Goal: Information Seeking & Learning: Find specific fact

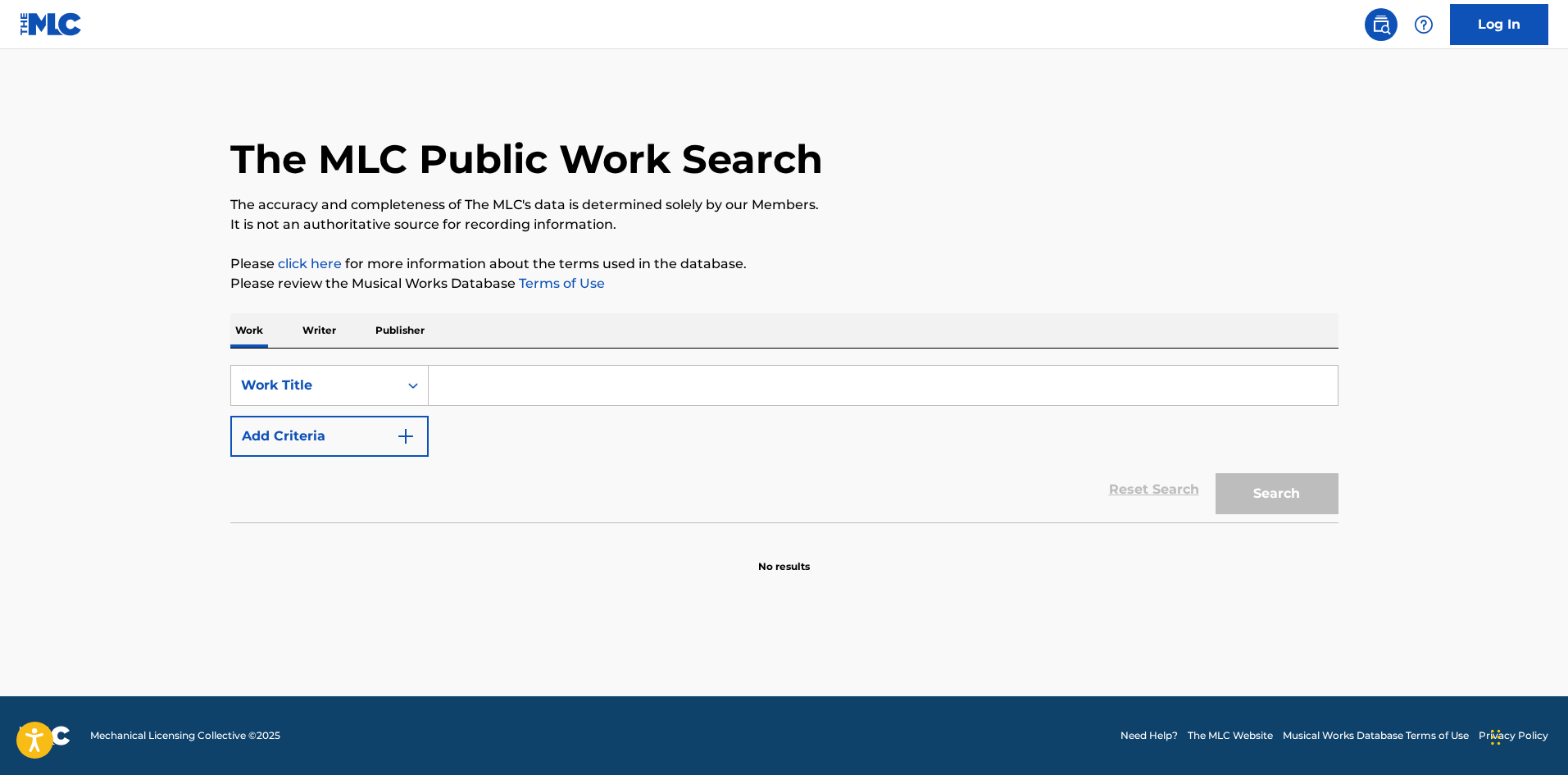
click at [611, 381] on input "Search Form" at bounding box center [882, 386] width 909 height 39
paste input "You can access your release here, make the modifications and re-submit it. Let …"
type input "You can access your release here, make the modifications and re-submit it. Let …"
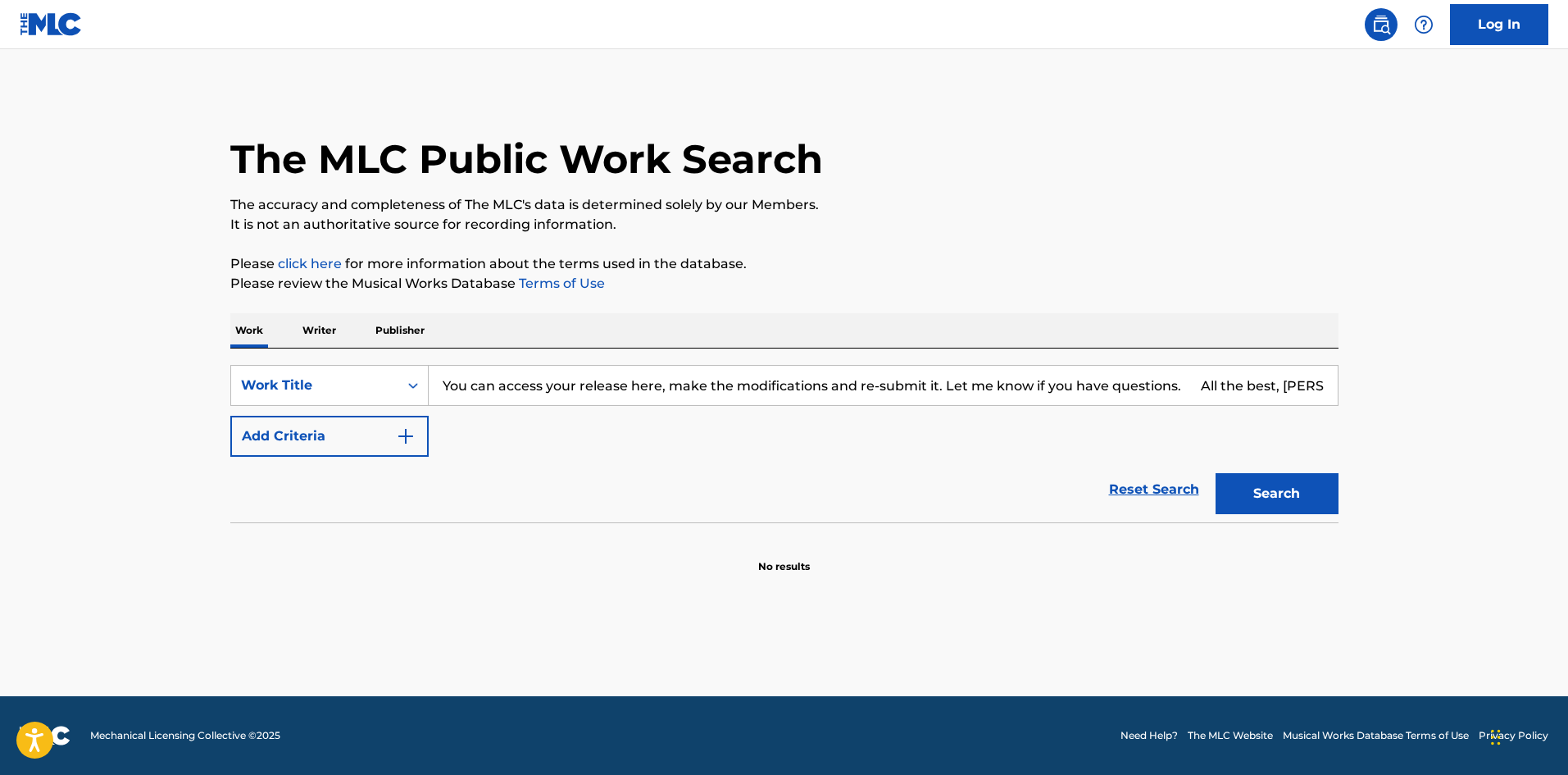
drag, startPoint x: 443, startPoint y: 383, endPoint x: 1425, endPoint y: 385, distance: 982.0
click at [1425, 385] on main "The MLC Public Work Search The accuracy and completeness of The MLC's data is d…" at bounding box center [784, 372] width 1568 height 647
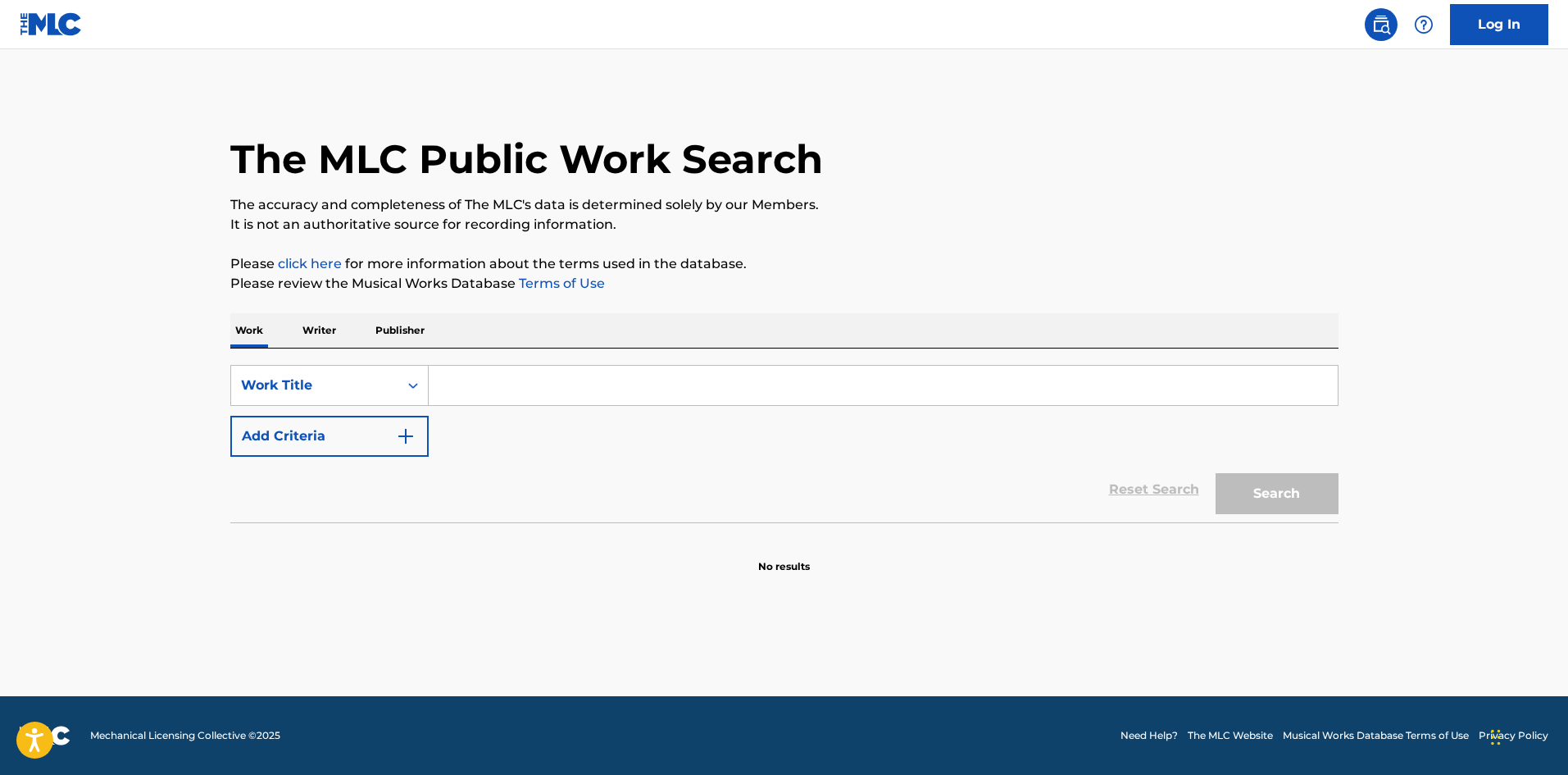
paste input "OVERNIGHT"
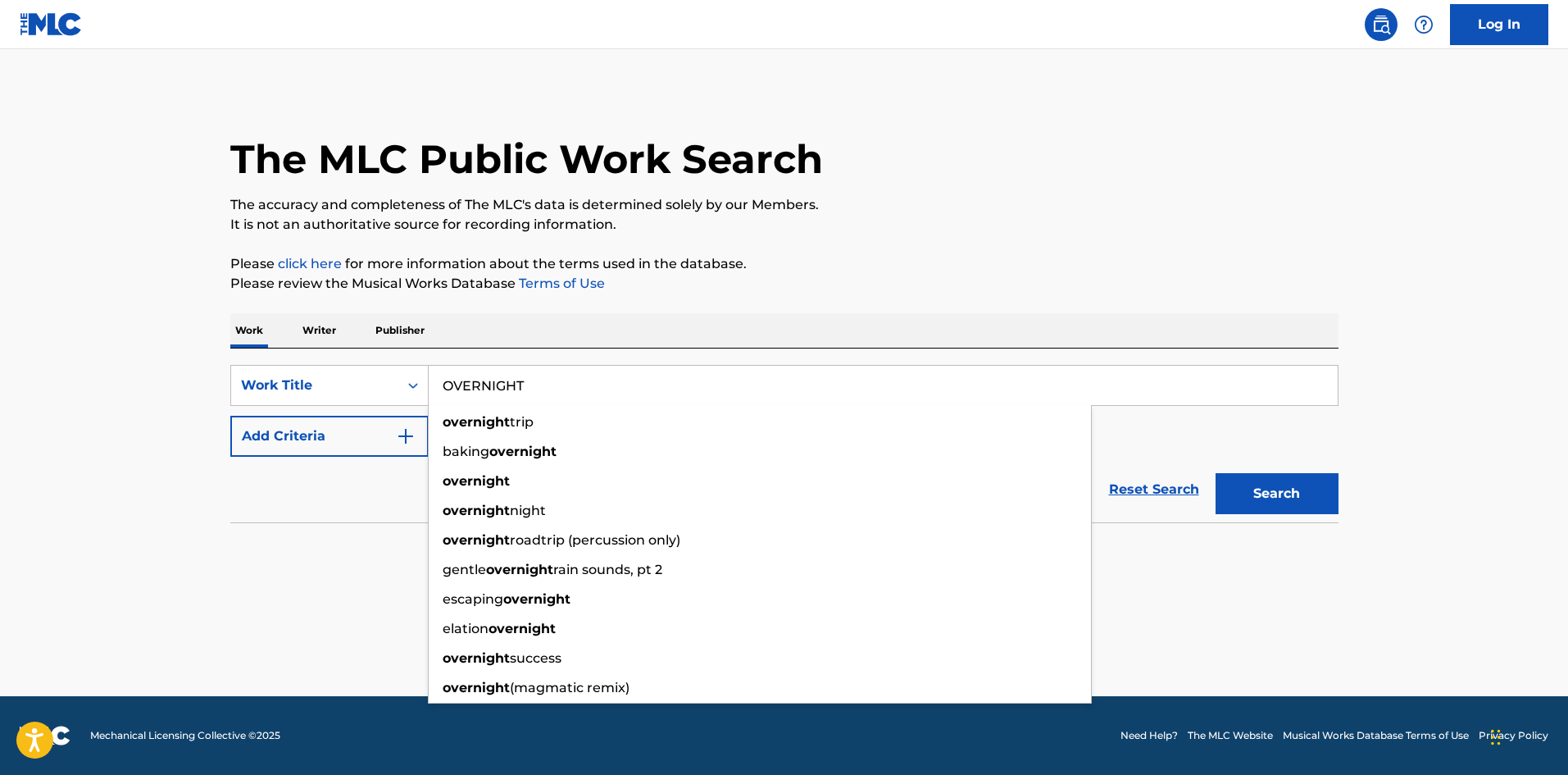
type input "OVERNIGHT"
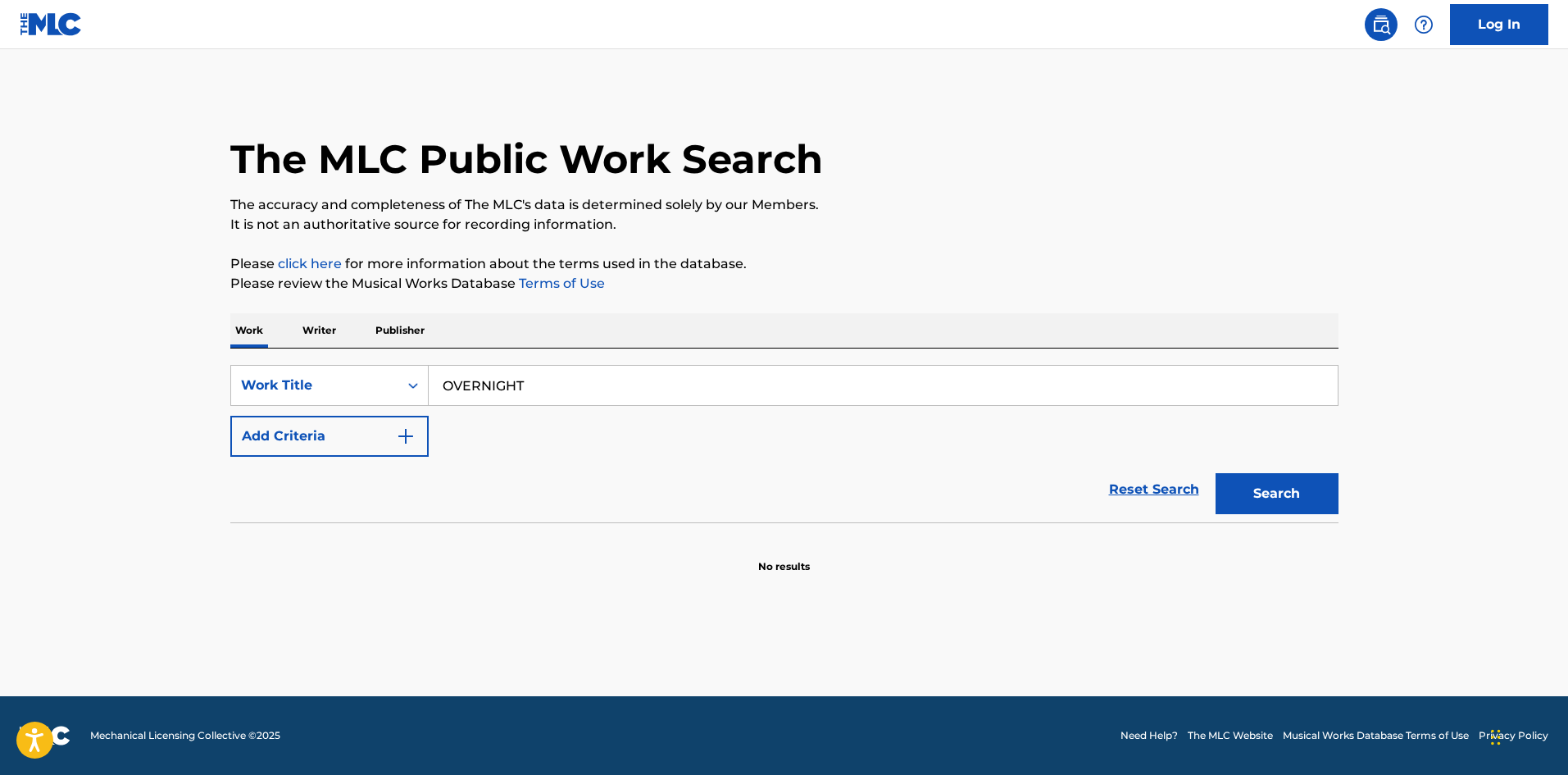
click at [1311, 494] on button "Search" at bounding box center [1276, 494] width 123 height 41
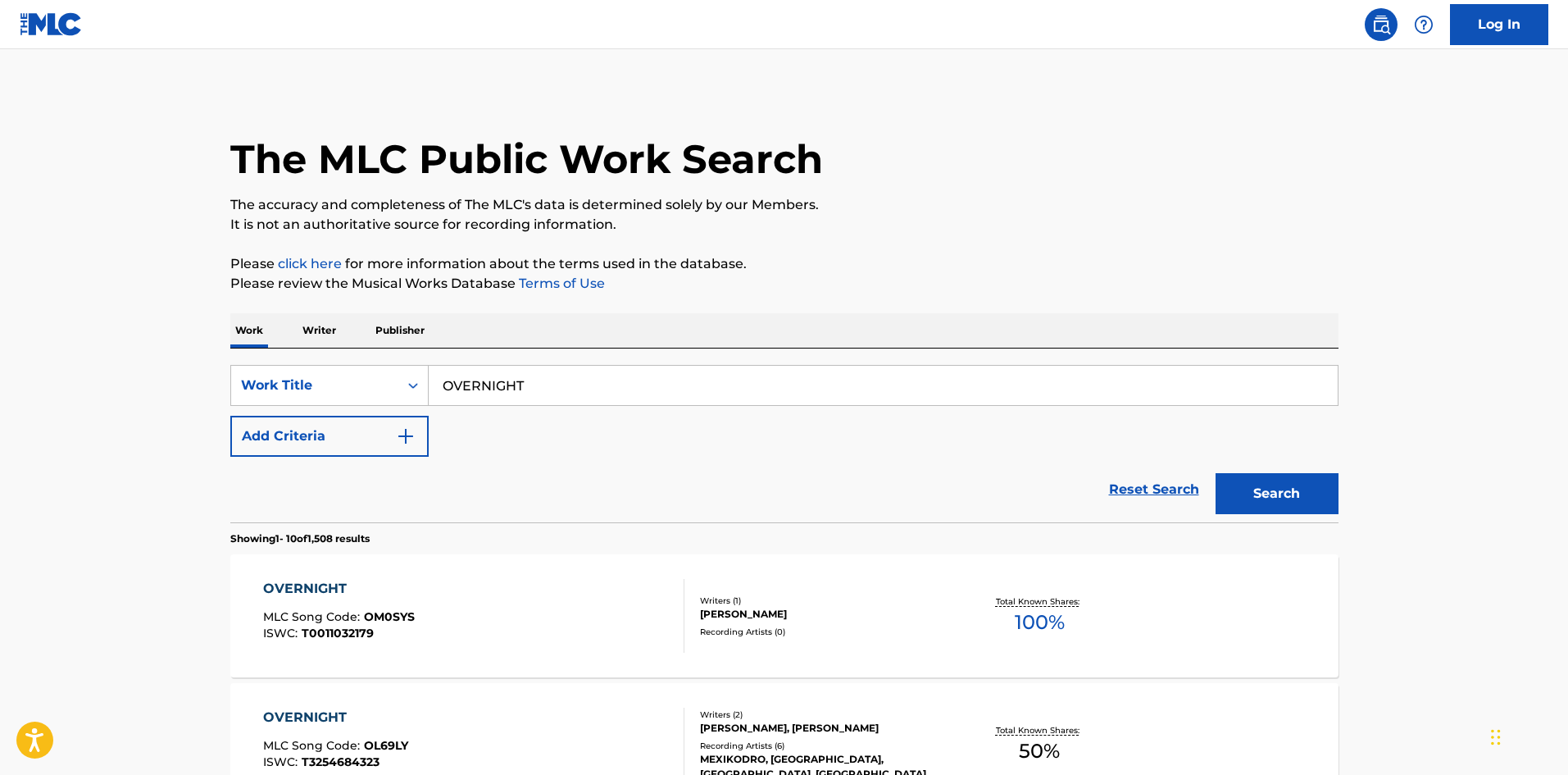
click at [313, 322] on p "Writer" at bounding box center [319, 330] width 43 height 35
